Goal: Information Seeking & Learning: Learn about a topic

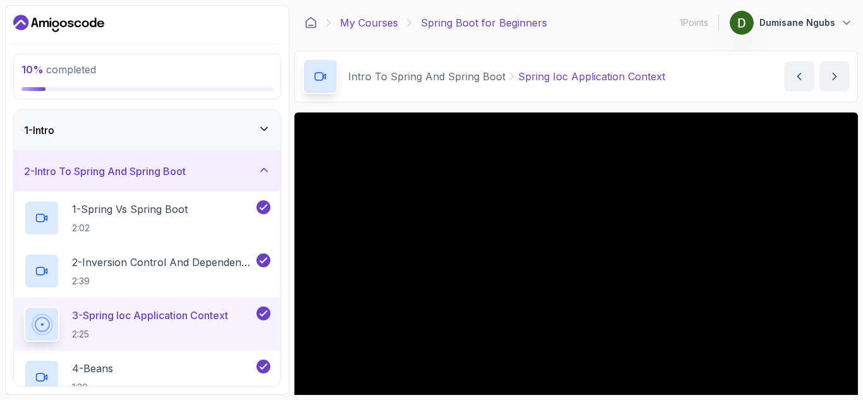
click at [372, 27] on link "My Courses" at bounding box center [369, 22] width 58 height 15
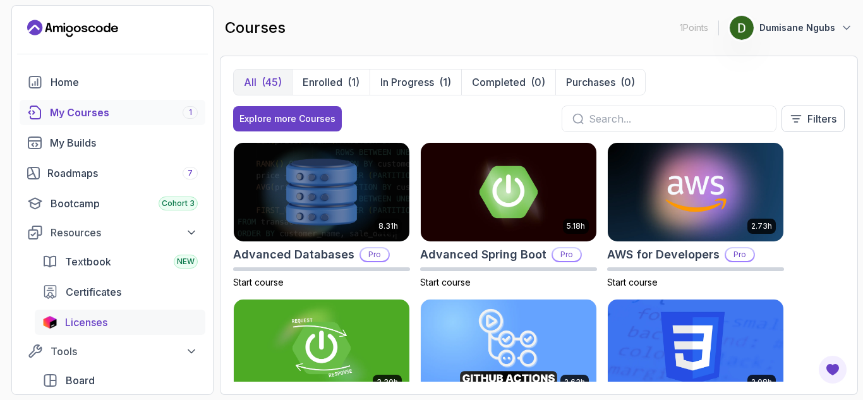
click at [116, 329] on div "Licenses" at bounding box center [131, 322] width 133 height 15
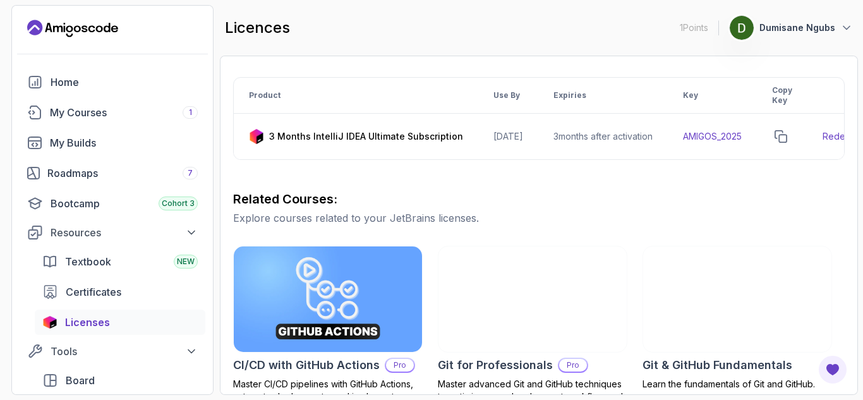
scroll to position [190, 0]
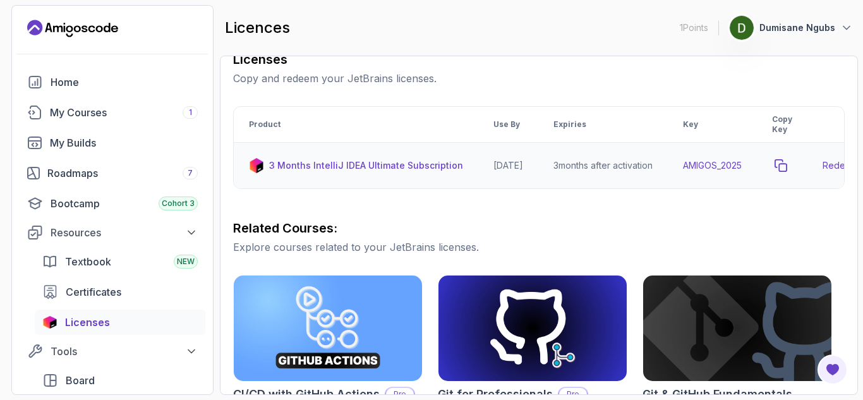
click at [787, 166] on icon "copy-button" at bounding box center [781, 165] width 13 height 13
drag, startPoint x: 92, startPoint y: 103, endPoint x: 303, endPoint y: 109, distance: 210.5
click at [92, 103] on link "My Courses 1" at bounding box center [113, 112] width 186 height 25
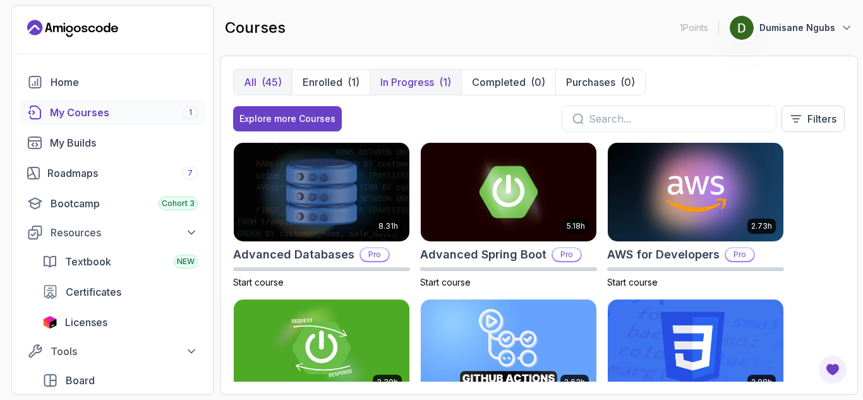
click at [431, 81] on p "In Progress" at bounding box center [407, 82] width 54 height 15
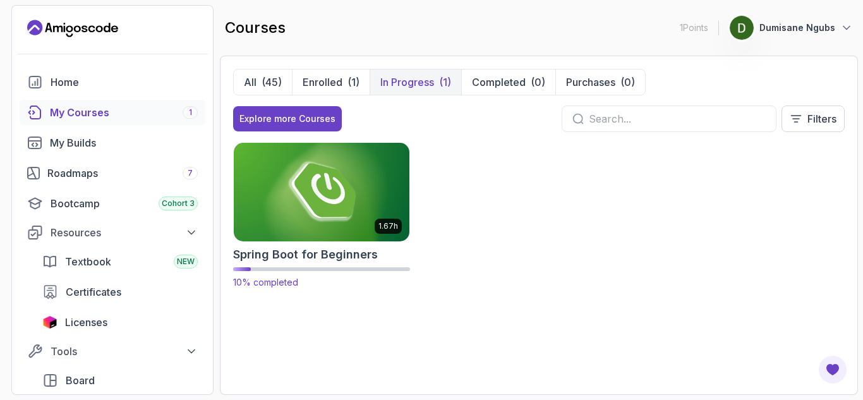
click at [313, 195] on img at bounding box center [321, 191] width 185 height 103
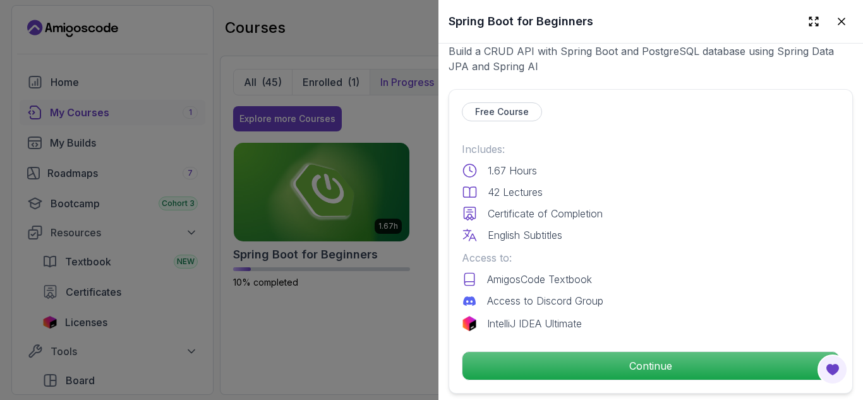
scroll to position [379, 0]
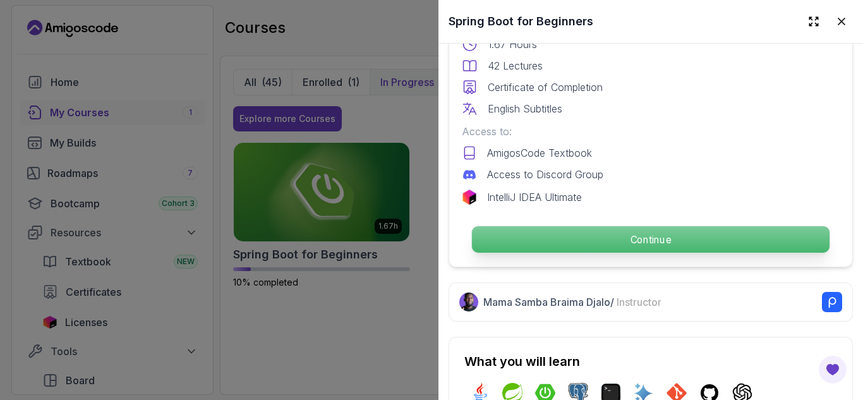
click at [692, 226] on p "Continue" at bounding box center [651, 239] width 358 height 27
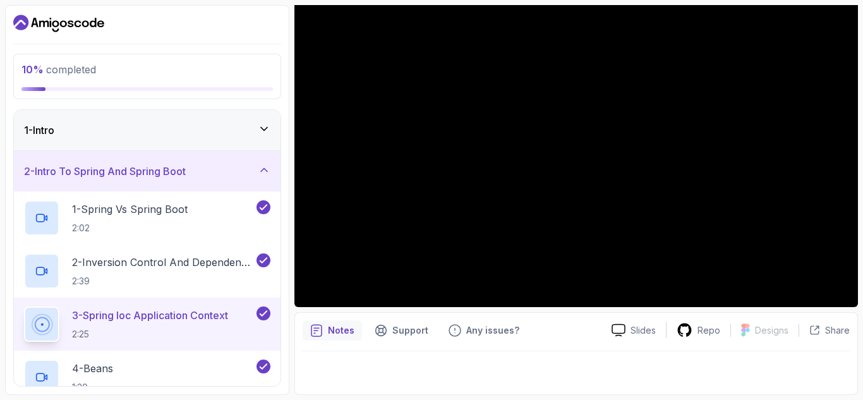
scroll to position [37, 0]
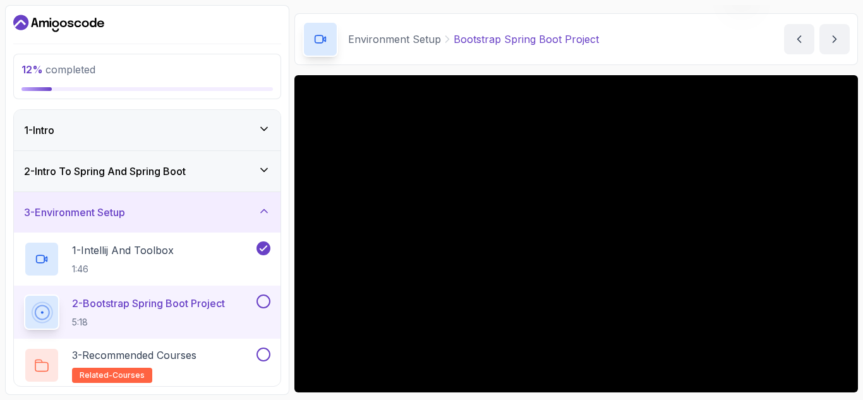
click at [730, 40] on div "Environment Setup Bootstrap Spring Boot Project Bootstrap Spring Boot Project b…" at bounding box center [576, 39] width 564 height 52
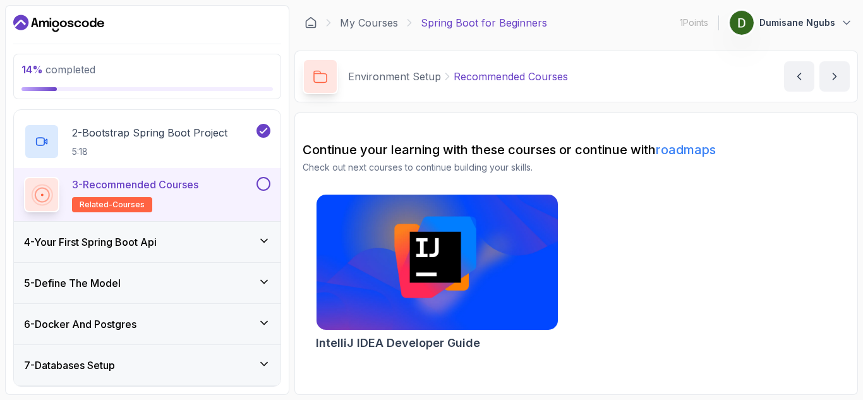
scroll to position [190, 0]
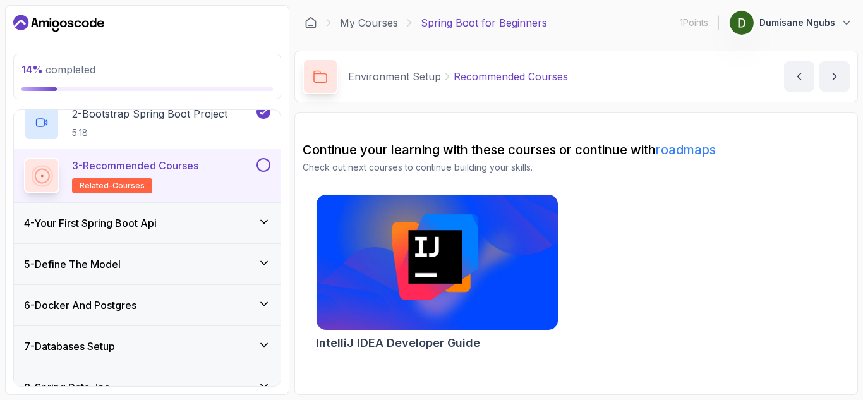
click at [109, 220] on h3 "4 - Your First Spring Boot Api" at bounding box center [90, 223] width 133 height 15
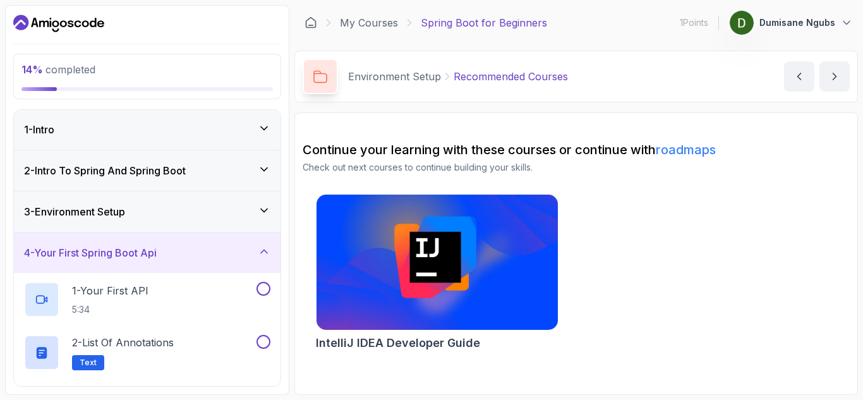
scroll to position [0, 0]
click at [130, 301] on h2 "1 - Your First API 5:34" at bounding box center [110, 300] width 76 height 33
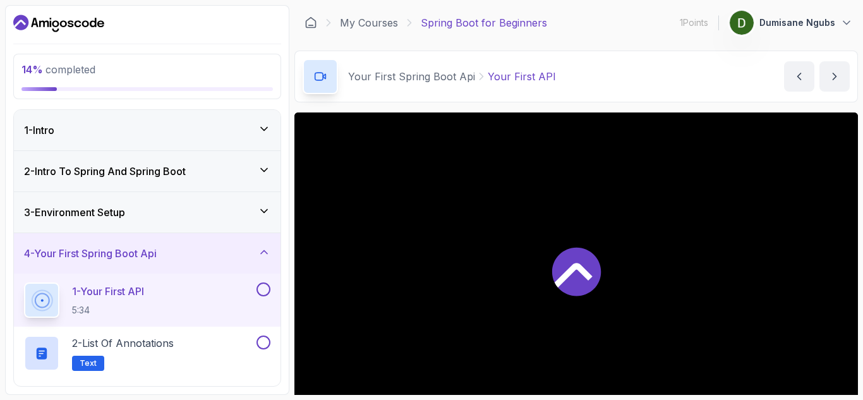
click at [559, 212] on div at bounding box center [576, 270] width 564 height 317
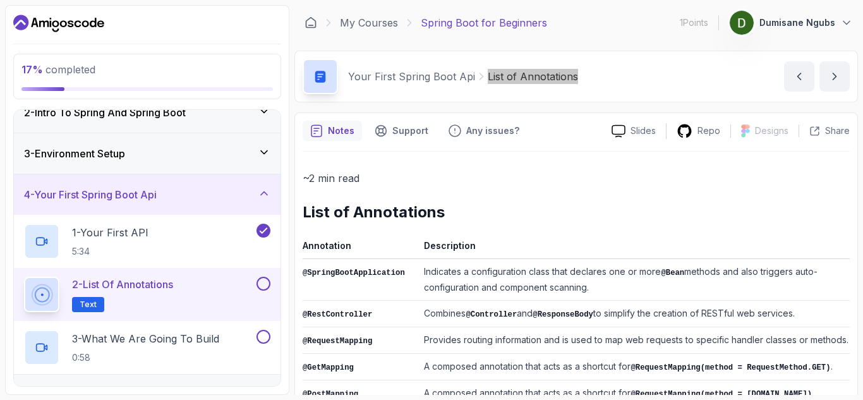
scroll to position [126, 0]
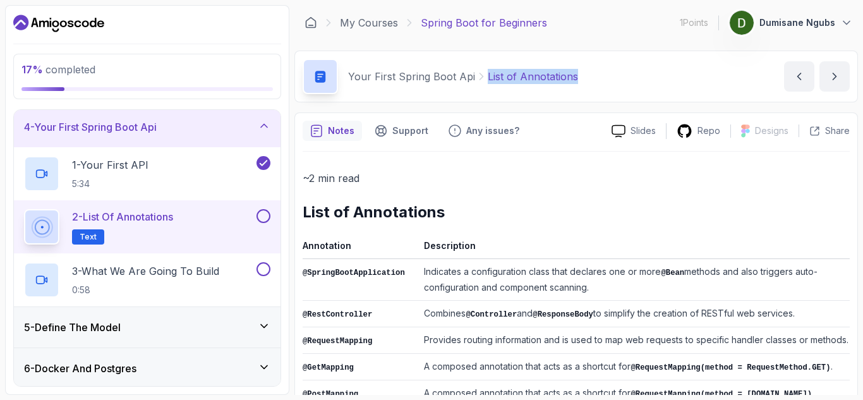
click at [171, 216] on p "2 - List of Annotations" at bounding box center [122, 216] width 101 height 15
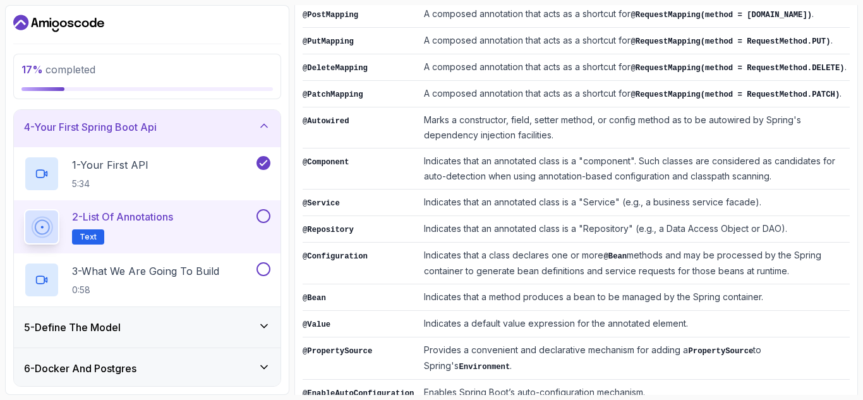
scroll to position [391, 0]
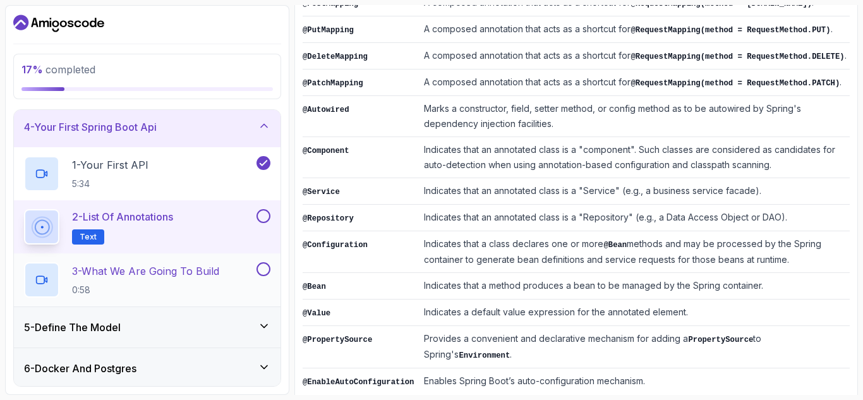
click at [143, 282] on h2 "3 - What We Are Going To Build 0:58" at bounding box center [145, 280] width 147 height 33
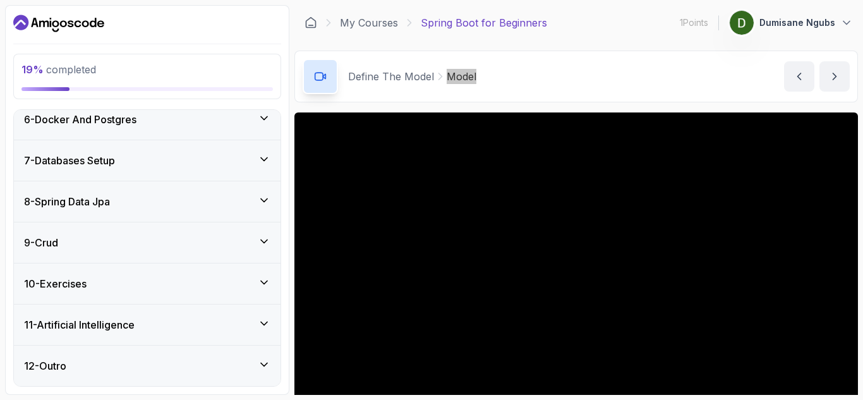
scroll to position [238, 0]
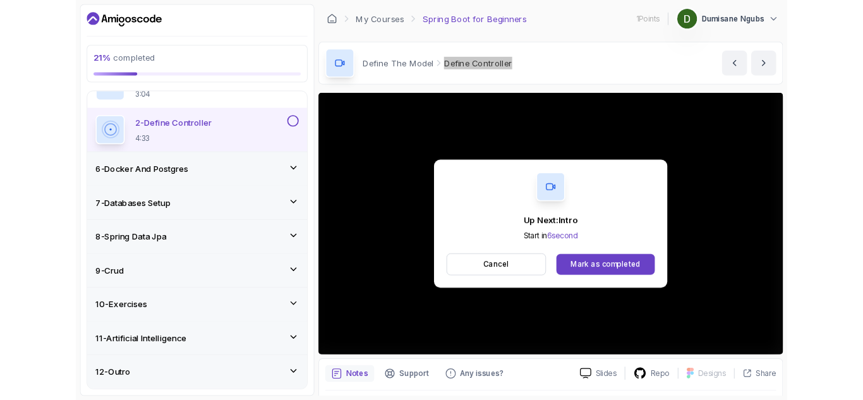
scroll to position [322, 0]
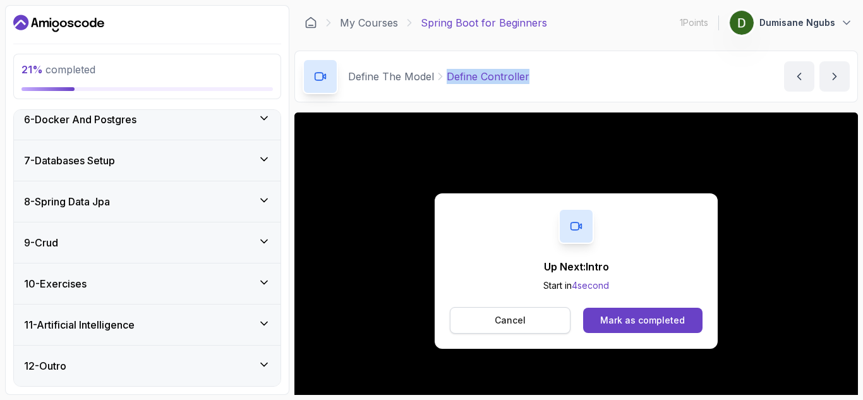
click at [515, 322] on p "Cancel" at bounding box center [510, 320] width 31 height 13
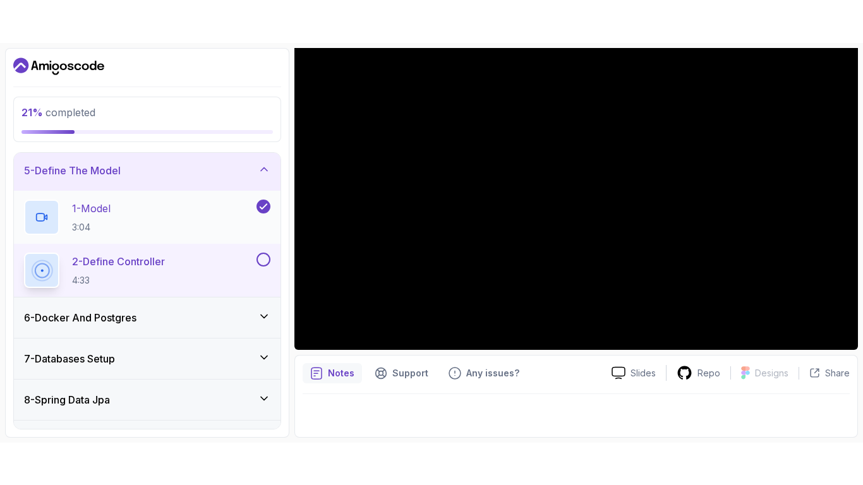
scroll to position [196, 0]
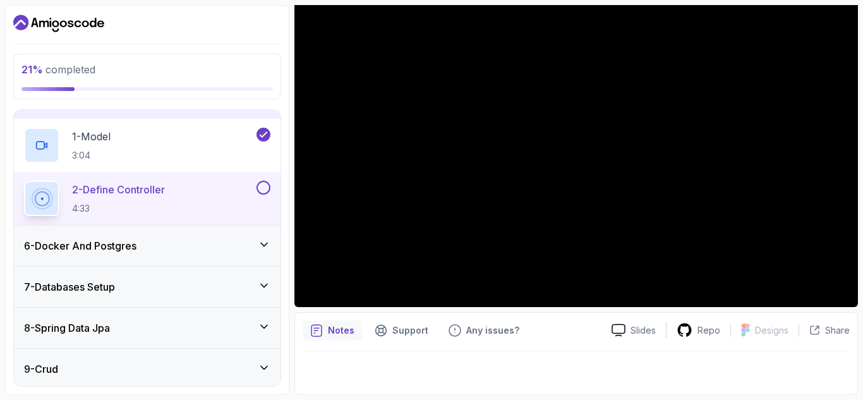
click at [240, 192] on div "2 - Define Controller 4:33" at bounding box center [139, 198] width 230 height 35
click at [133, 190] on p "2 - Define Controller" at bounding box center [118, 189] width 93 height 15
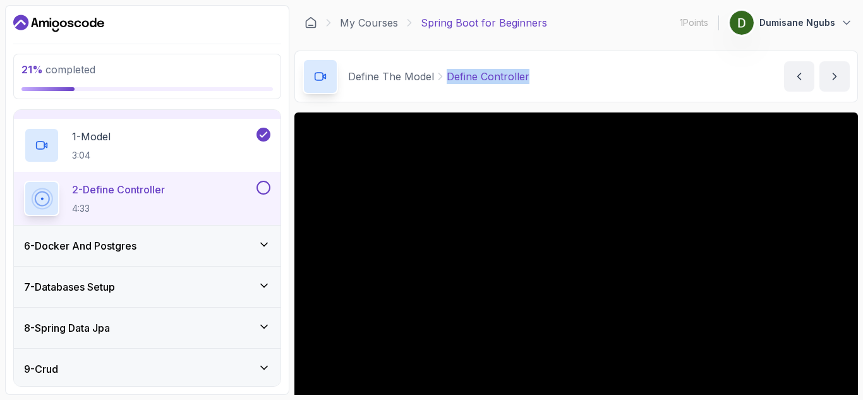
click at [260, 185] on button at bounding box center [264, 188] width 14 height 14
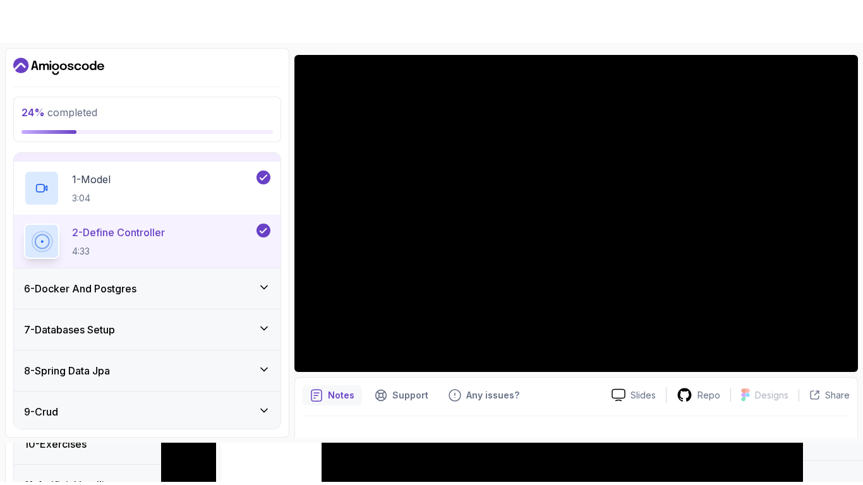
scroll to position [123, 0]
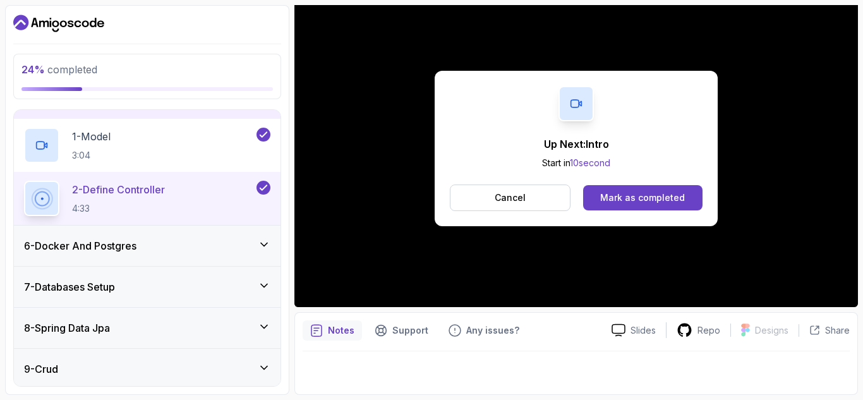
drag, startPoint x: 265, startPoint y: 240, endPoint x: 295, endPoint y: 241, distance: 29.7
click at [265, 240] on icon at bounding box center [264, 244] width 13 height 13
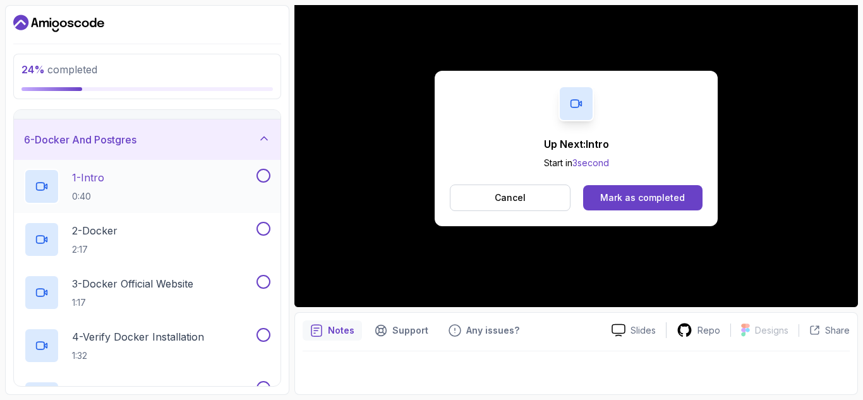
click at [72, 177] on p "1 - Intro" at bounding box center [88, 177] width 32 height 15
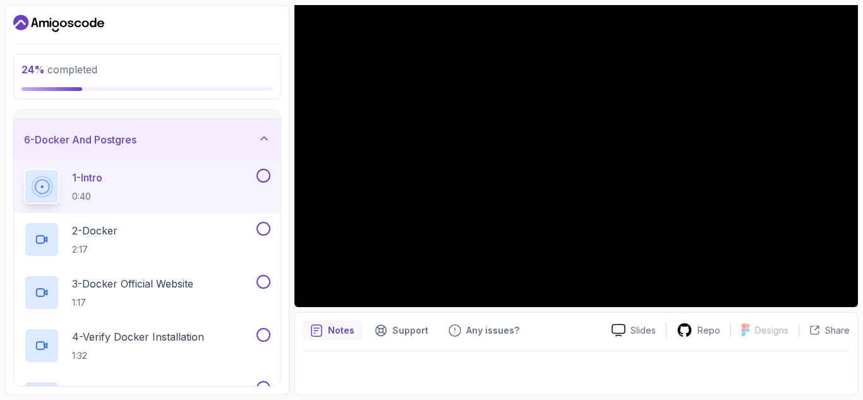
scroll to position [37, 0]
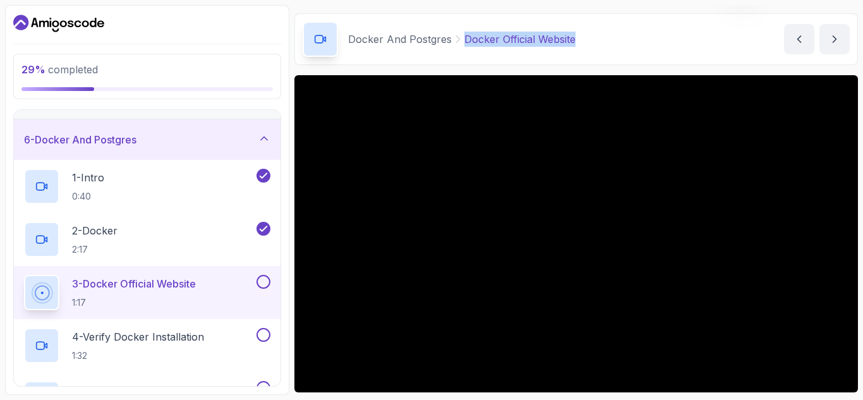
scroll to position [437, 0]
